Goal: Task Accomplishment & Management: Complete application form

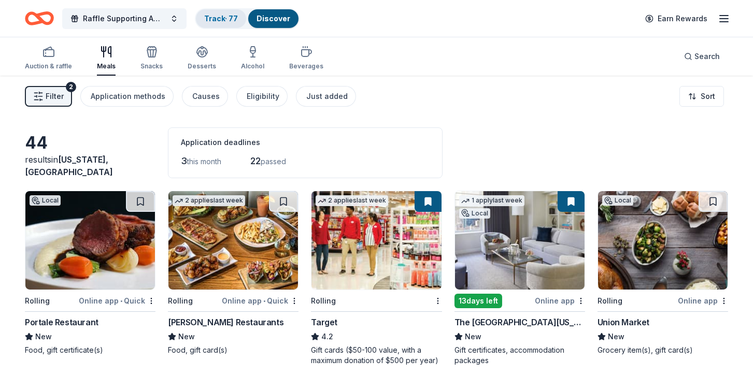
click at [224, 17] on link "Track · 77" at bounding box center [221, 18] width 34 height 9
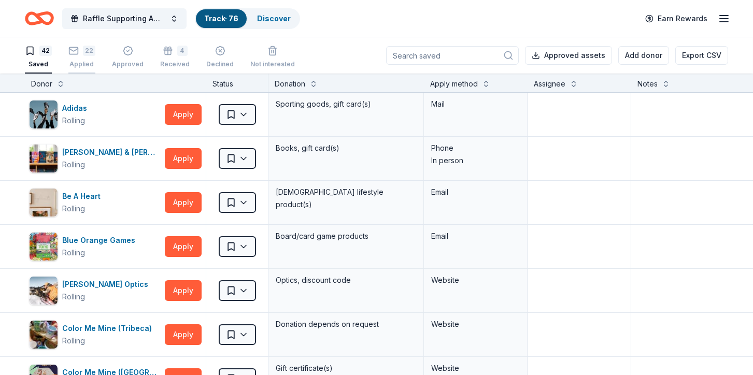
click at [84, 53] on div "22" at bounding box center [89, 51] width 12 height 10
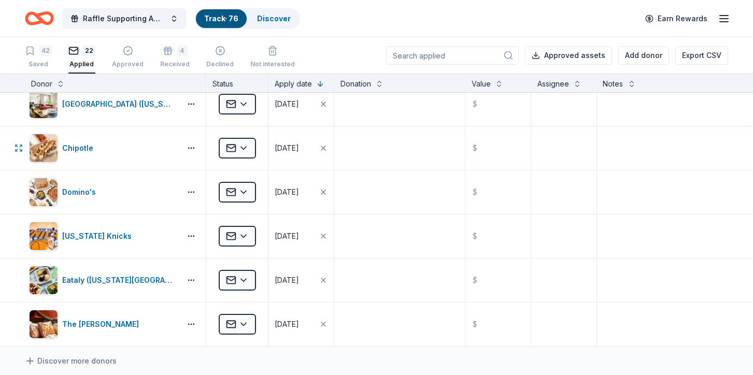
scroll to position [731, 0]
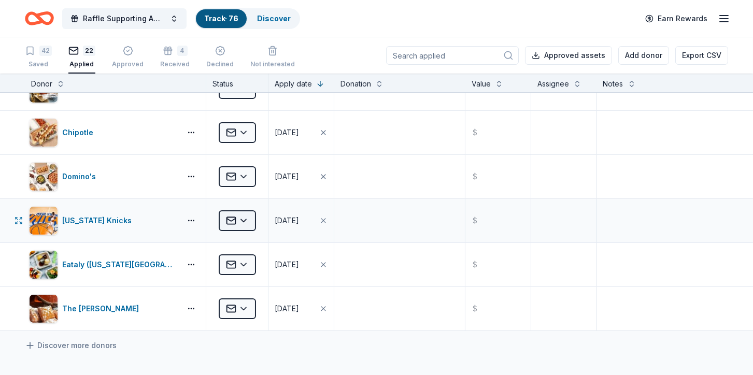
click at [248, 217] on html "Raffle Supporting American Cancer Society's "Making Strides Against Breast Canc…" at bounding box center [376, 187] width 753 height 375
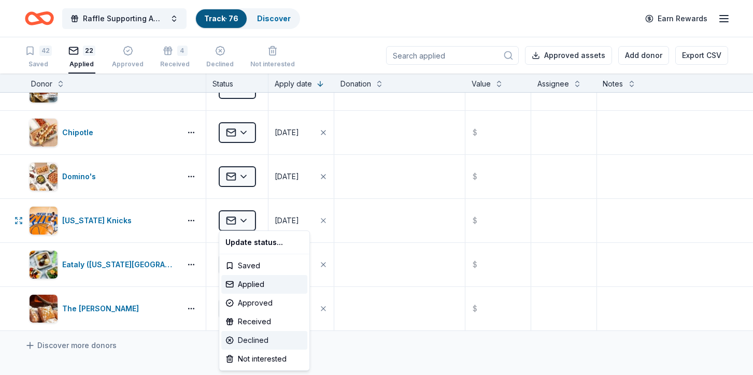
click at [254, 335] on div "Declined" at bounding box center [264, 340] width 86 height 19
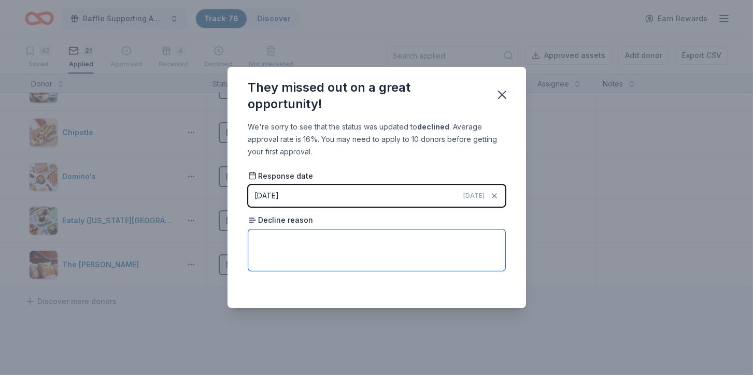
click at [282, 255] on textarea at bounding box center [376, 250] width 257 height 41
paste textarea "Thank you for your recent request for New York Knicks autographed memorabilia f…"
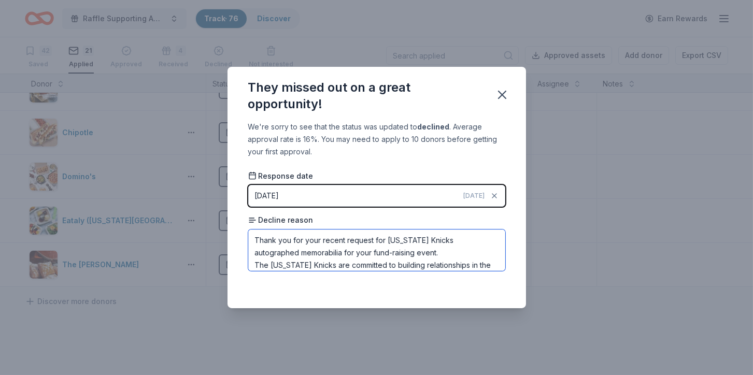
scroll to position [125, 0]
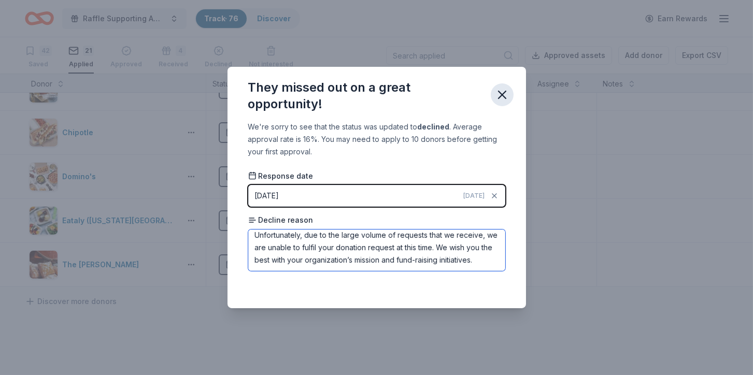
type textarea "Thank you for your recent request for New York Knicks autographed memorabilia f…"
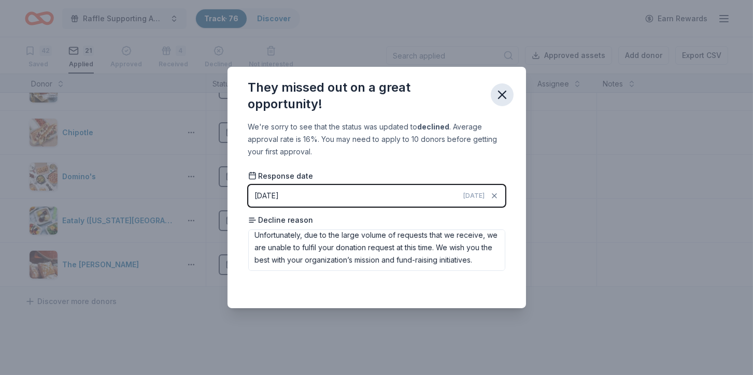
click at [507, 93] on icon "button" at bounding box center [502, 95] width 15 height 15
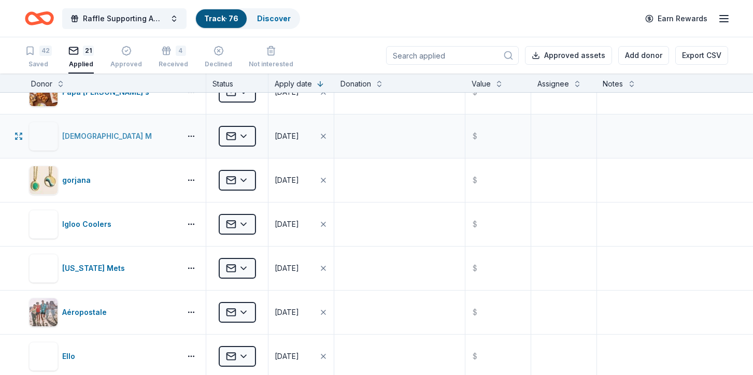
scroll to position [591, 0]
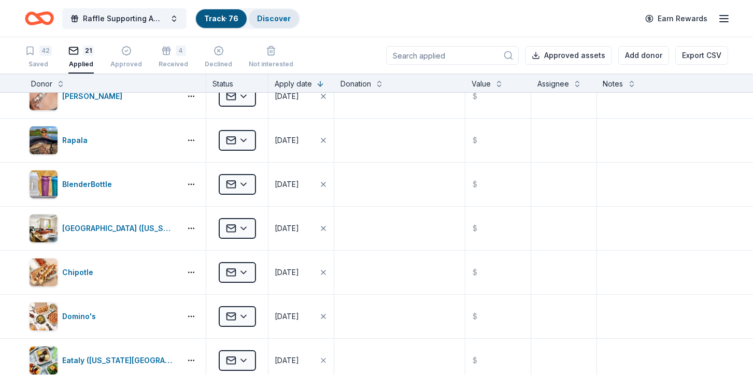
click at [275, 23] on div "Discover" at bounding box center [274, 18] width 50 height 19
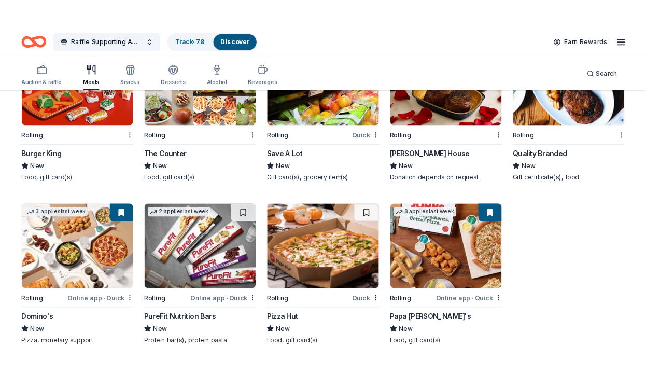
scroll to position [1538, 0]
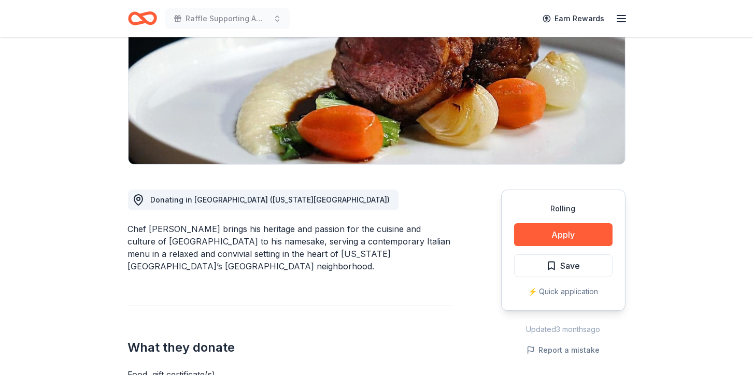
scroll to position [161, 0]
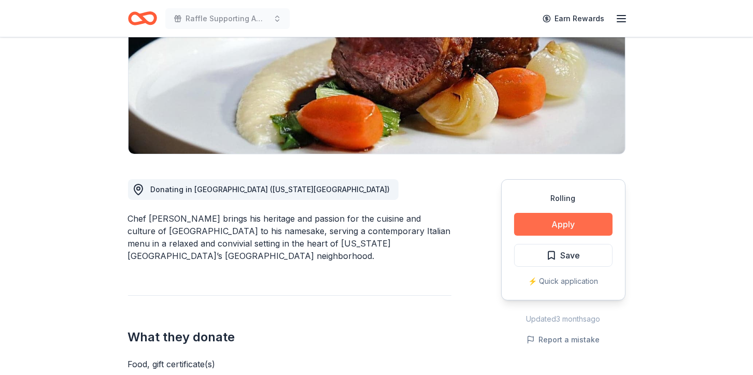
click at [534, 224] on button "Apply" at bounding box center [563, 224] width 99 height 23
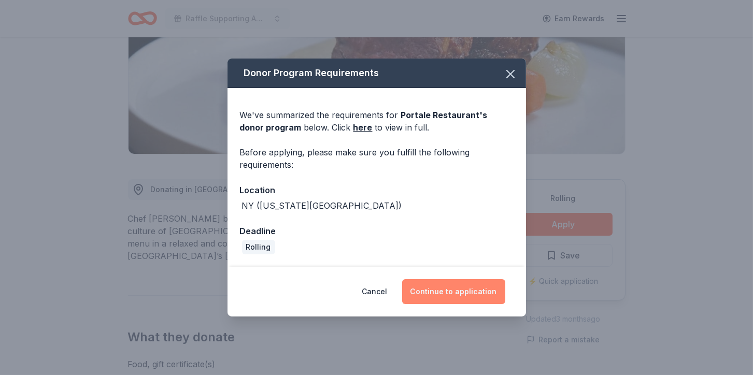
click at [452, 286] on button "Continue to application" at bounding box center [453, 291] width 103 height 25
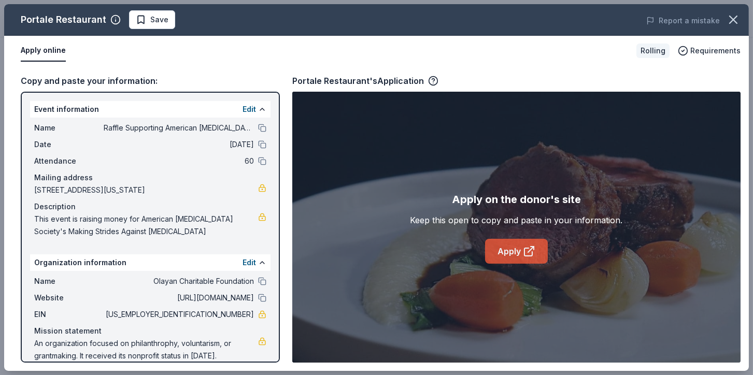
click at [511, 248] on link "Apply" at bounding box center [516, 251] width 63 height 25
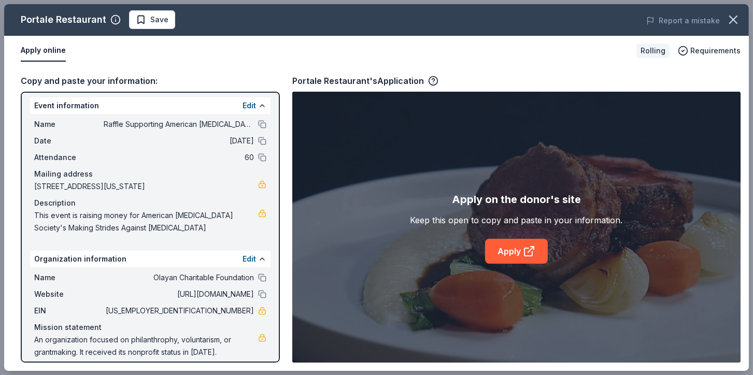
scroll to position [0, 0]
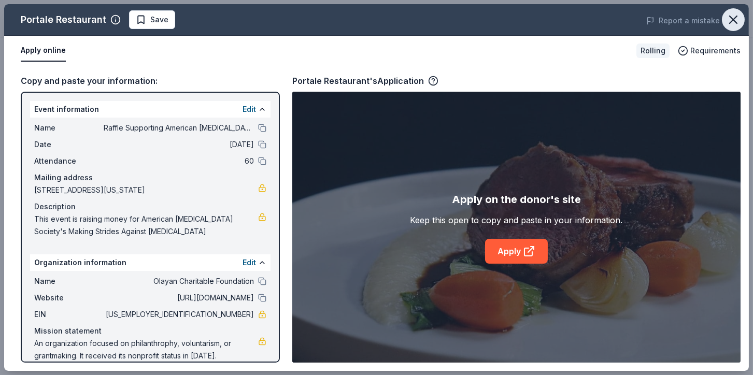
click at [728, 16] on icon "button" at bounding box center [733, 19] width 15 height 15
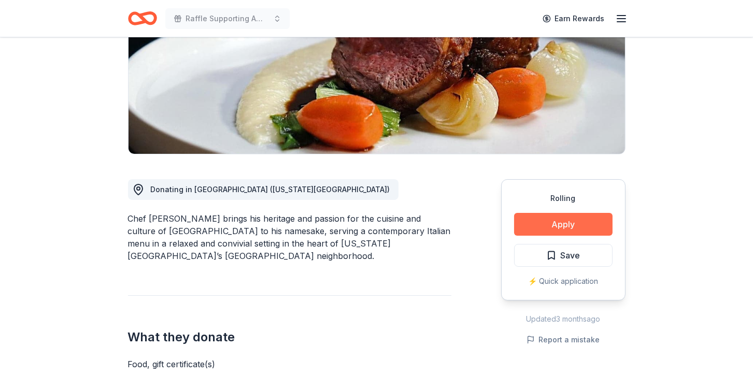
click at [577, 226] on button "Apply" at bounding box center [563, 224] width 99 height 23
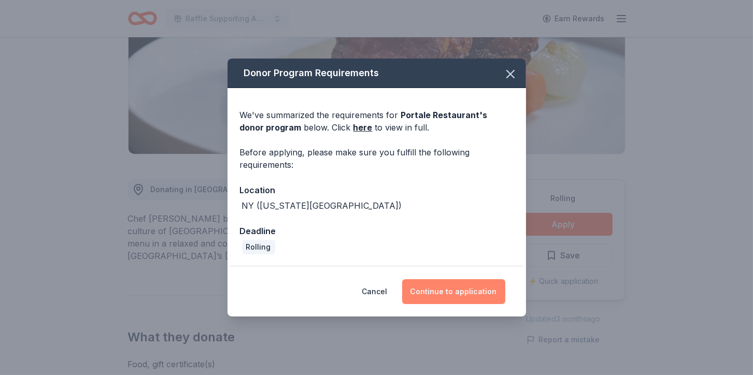
click at [470, 293] on button "Continue to application" at bounding box center [453, 291] width 103 height 25
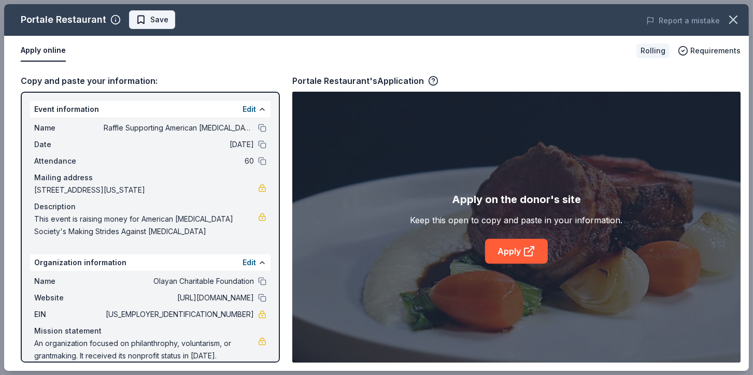
click at [160, 19] on span "Save" at bounding box center [159, 19] width 18 height 12
click at [172, 19] on body "Raffle Supporting American Cancer Society's "Making Strides Against Breast Canc…" at bounding box center [376, 26] width 753 height 375
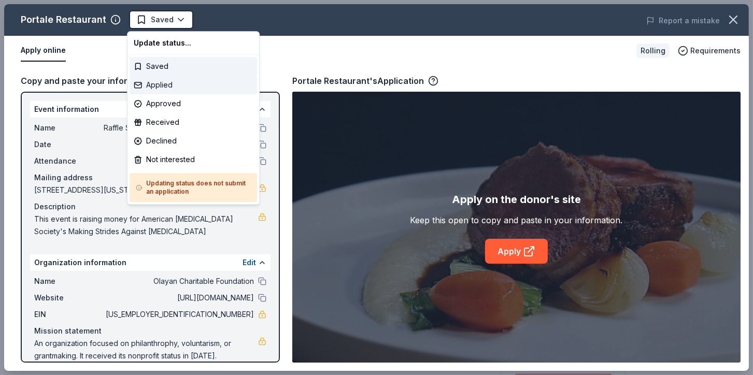
click at [176, 89] on div "Applied" at bounding box center [194, 85] width 128 height 19
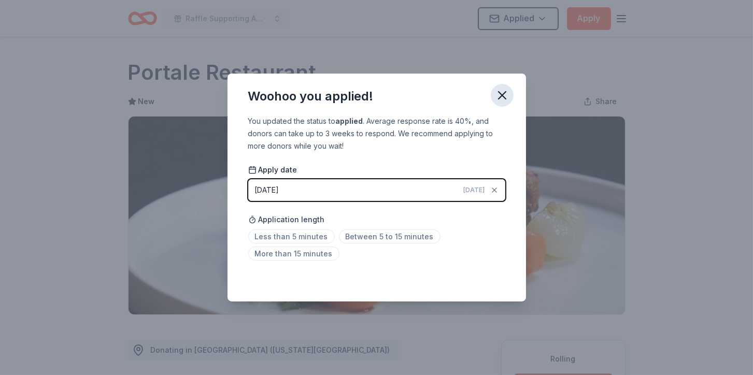
click at [504, 91] on icon "button" at bounding box center [502, 95] width 15 height 15
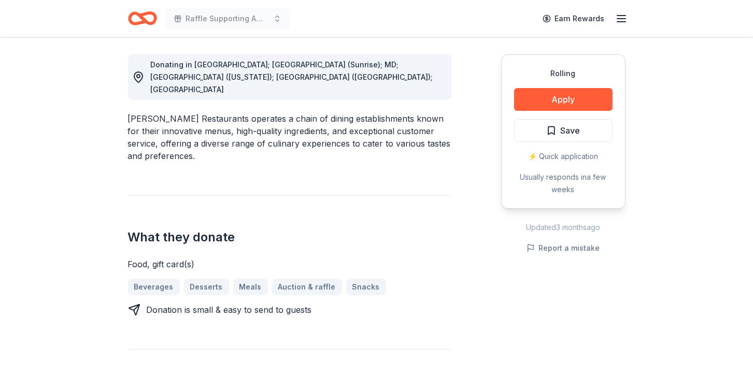
scroll to position [321, 0]
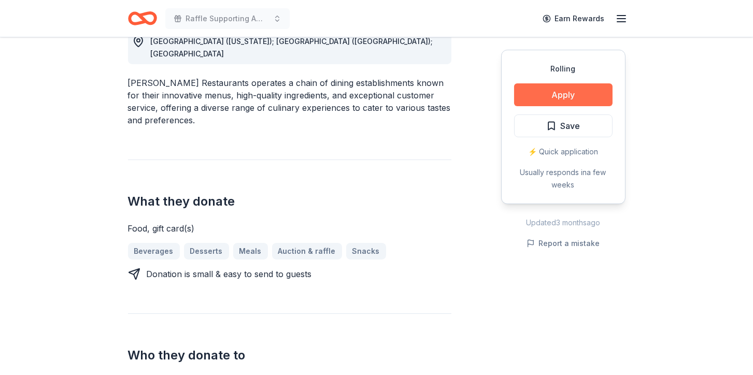
click at [578, 92] on button "Apply" at bounding box center [563, 94] width 99 height 23
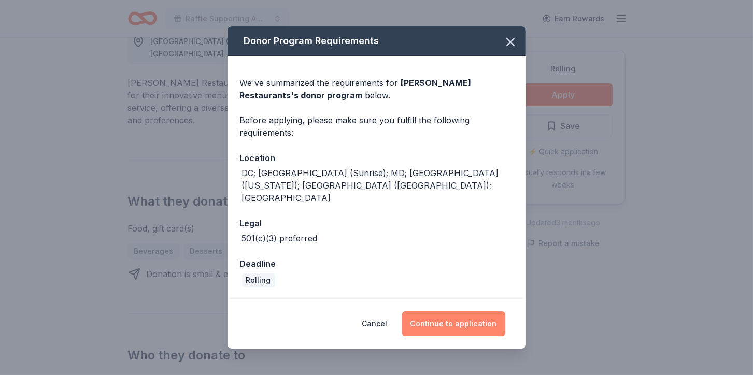
click at [451, 316] on button "Continue to application" at bounding box center [453, 324] width 103 height 25
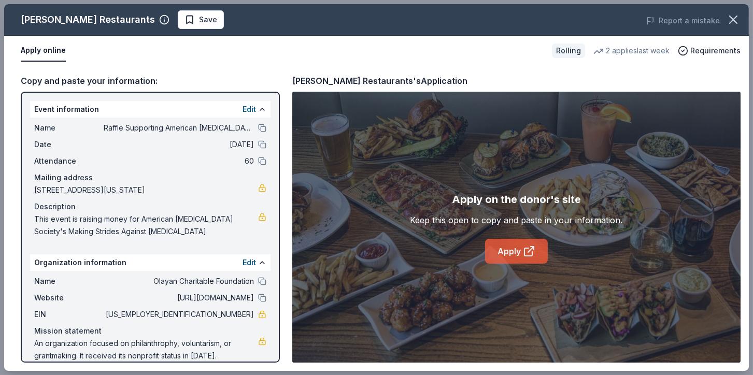
click at [512, 251] on link "Apply" at bounding box center [516, 251] width 63 height 25
